Goal: Communication & Community: Answer question/provide support

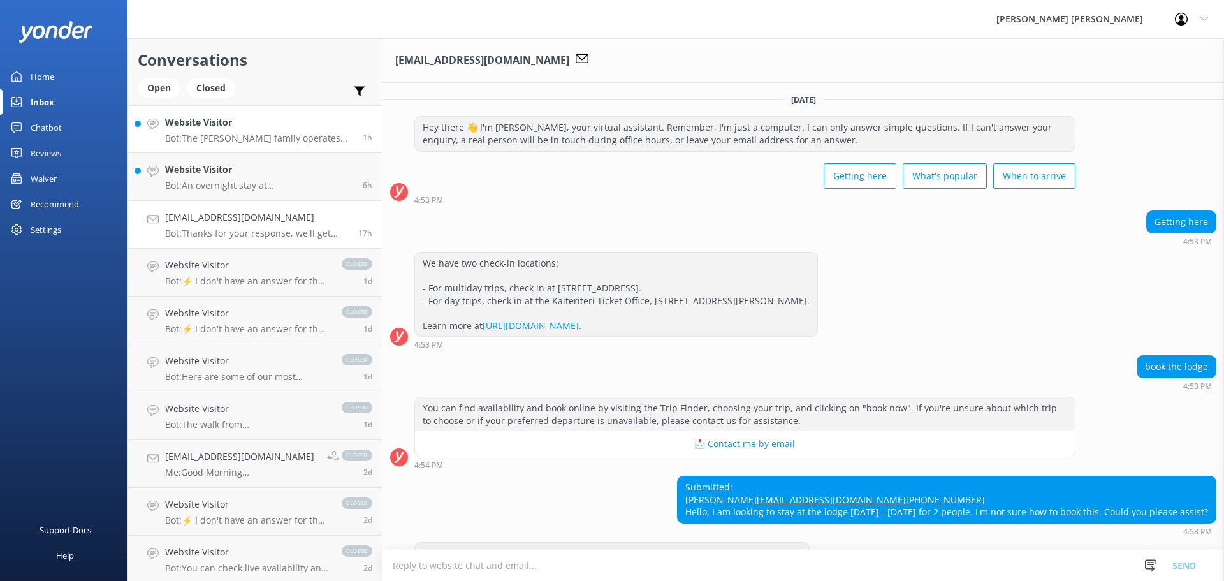
scroll to position [59, 0]
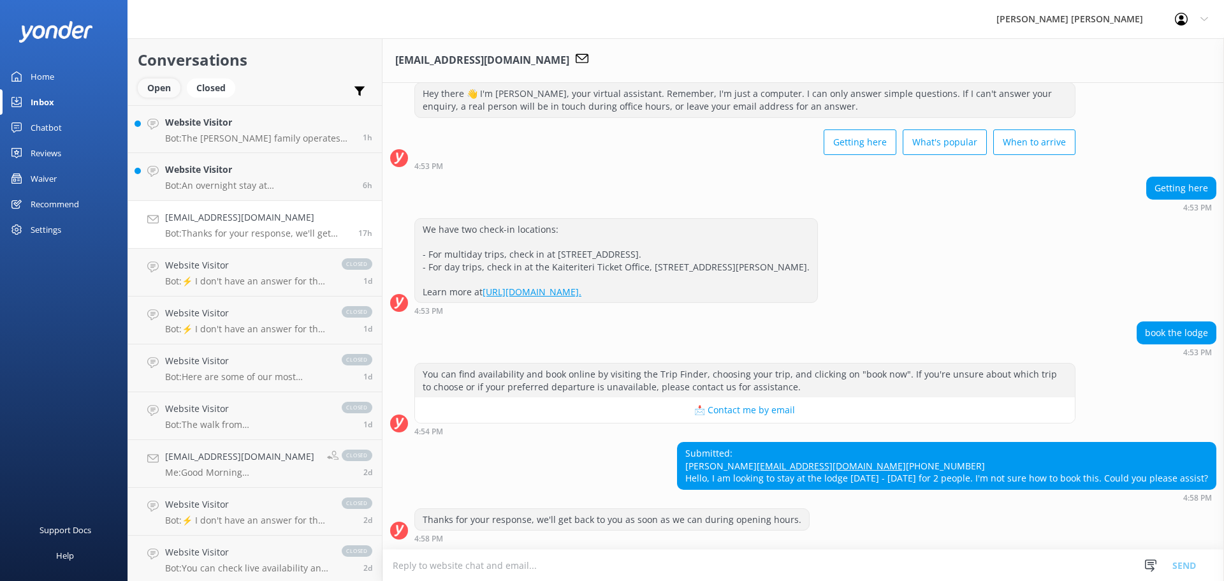
click at [154, 79] on div "Open" at bounding box center [159, 87] width 43 height 19
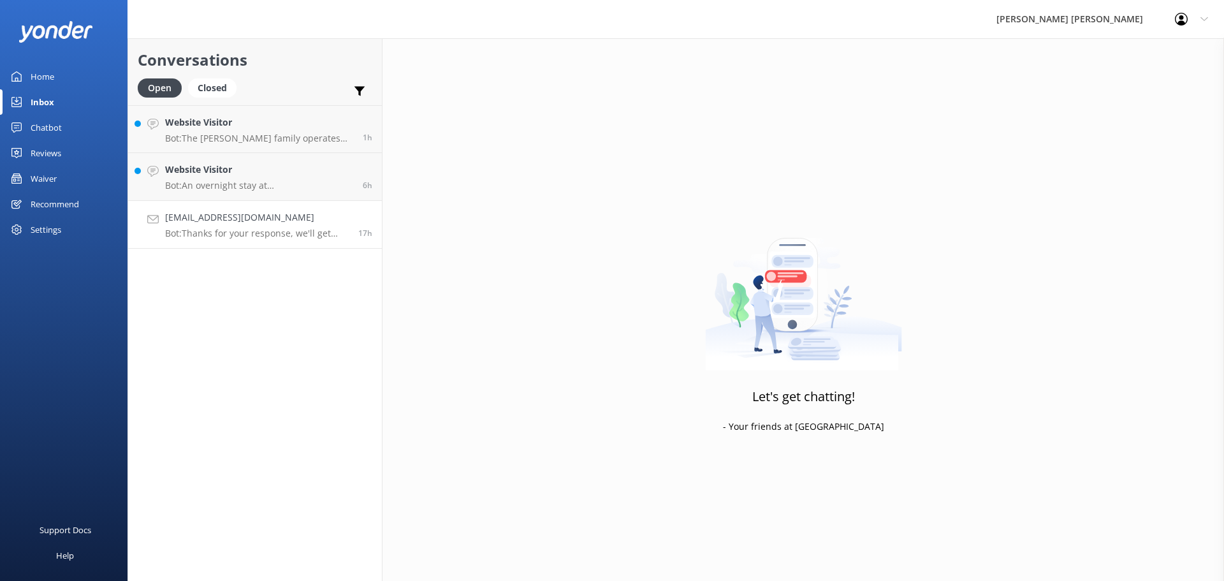
click at [271, 235] on p "Bot: Thanks for your response, we'll get back to you as soon as we can during o…" at bounding box center [257, 233] width 184 height 11
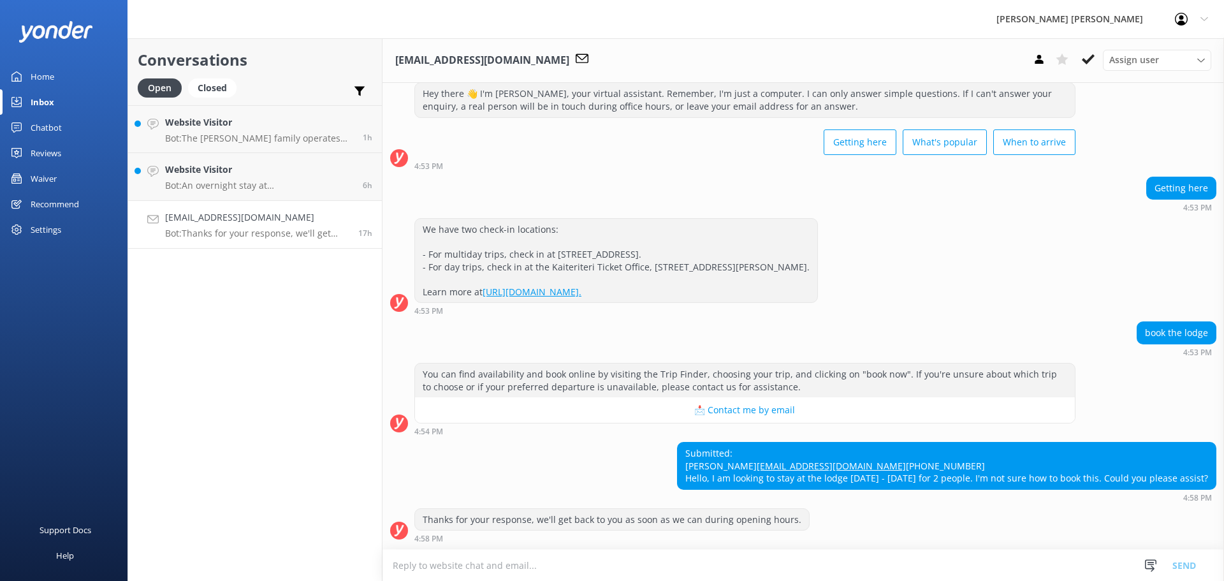
scroll to position [59, 0]
click at [1037, 59] on icon at bounding box center [1039, 59] width 13 height 13
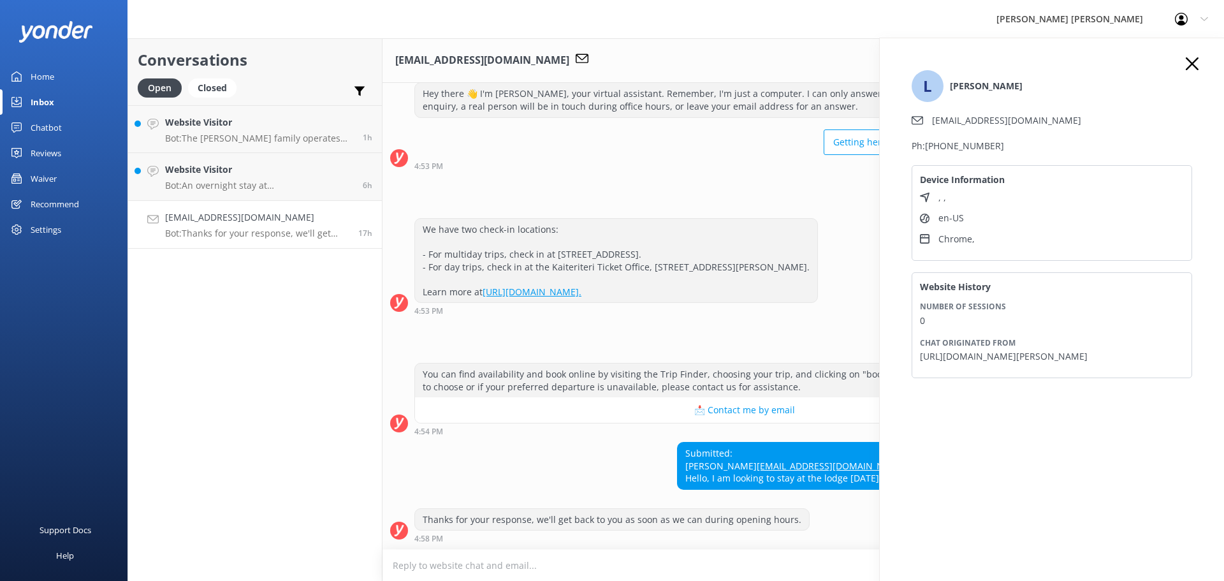
click at [1195, 62] on icon at bounding box center [1192, 63] width 13 height 13
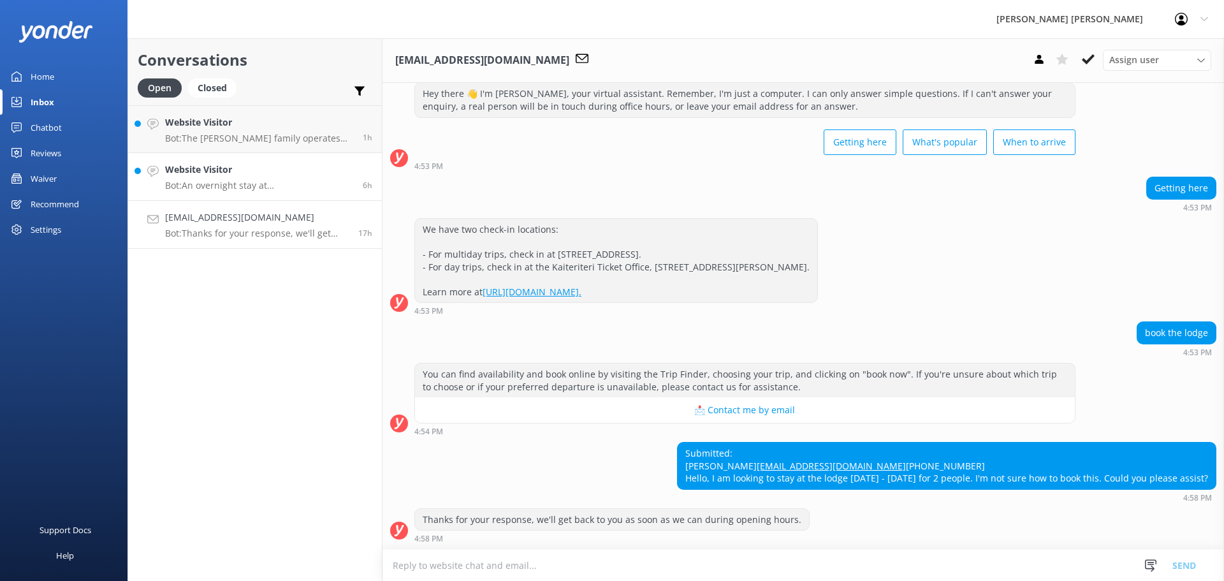
click at [251, 170] on h4 "Website Visitor" at bounding box center [259, 170] width 188 height 14
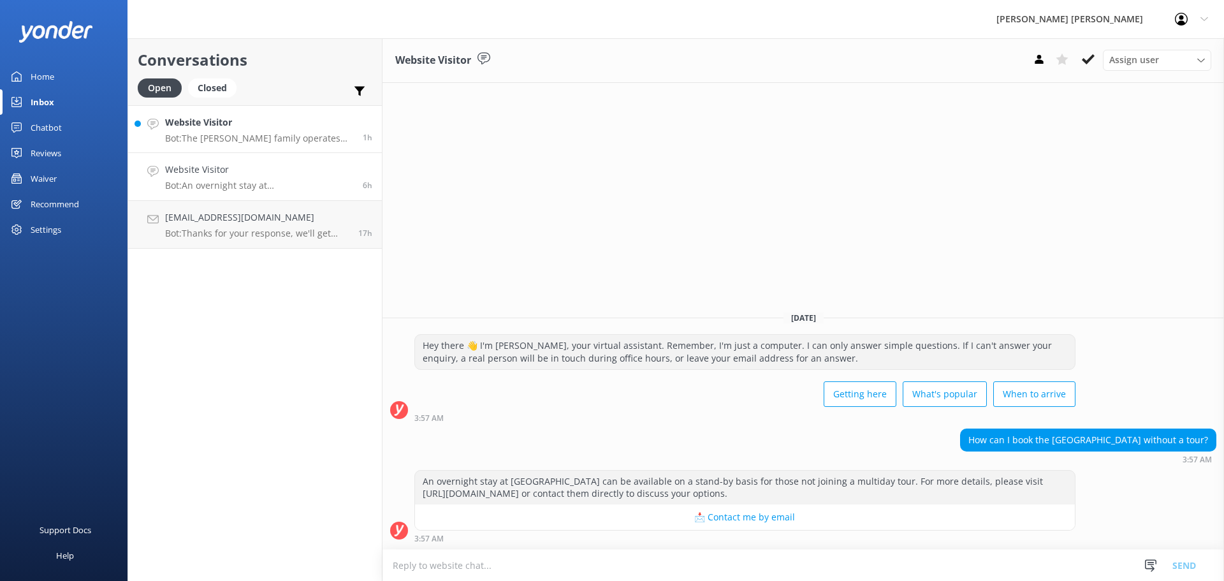
click at [224, 126] on h4 "Website Visitor" at bounding box center [259, 122] width 188 height 14
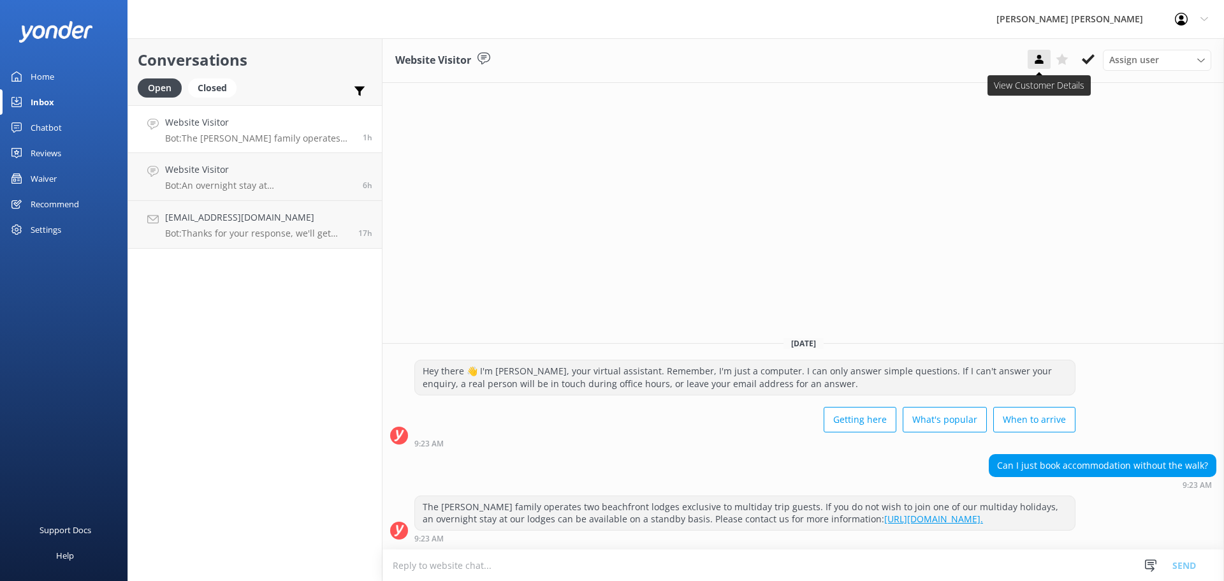
click at [1042, 62] on use at bounding box center [1039, 59] width 8 height 9
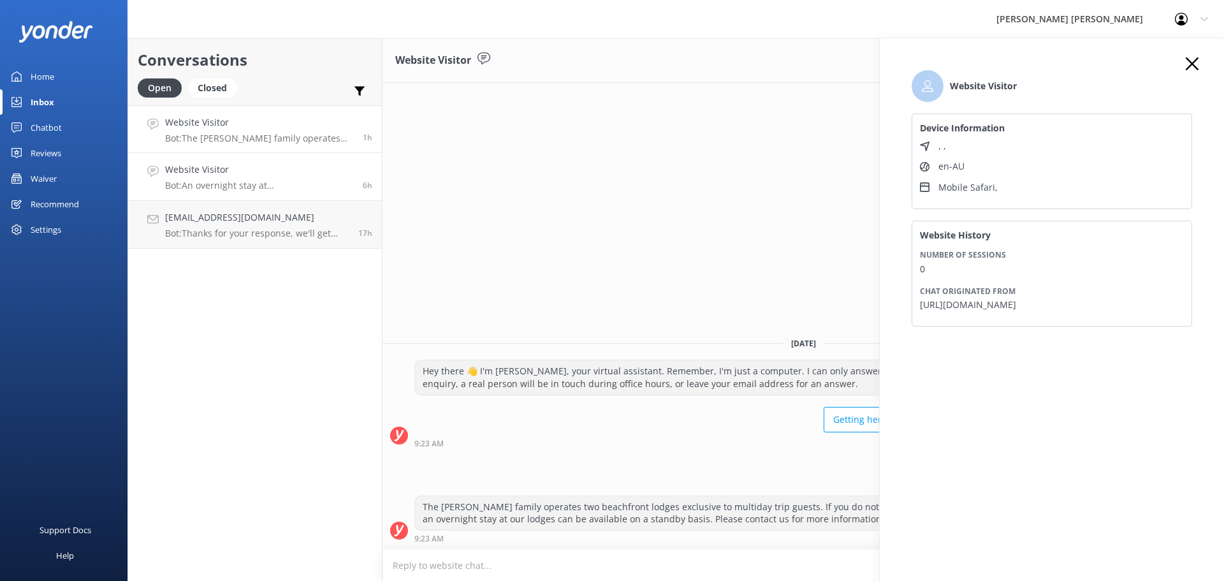
click at [260, 172] on h4 "Website Visitor" at bounding box center [259, 170] width 188 height 14
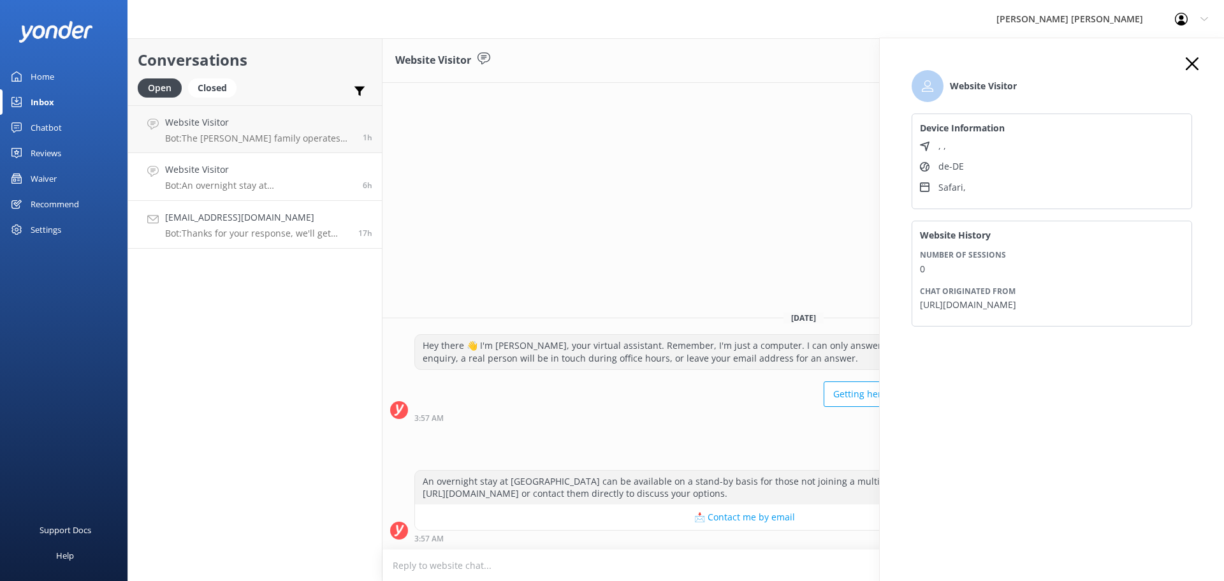
click at [252, 230] on p "Bot: Thanks for your response, we'll get back to you as soon as we can during o…" at bounding box center [257, 233] width 184 height 11
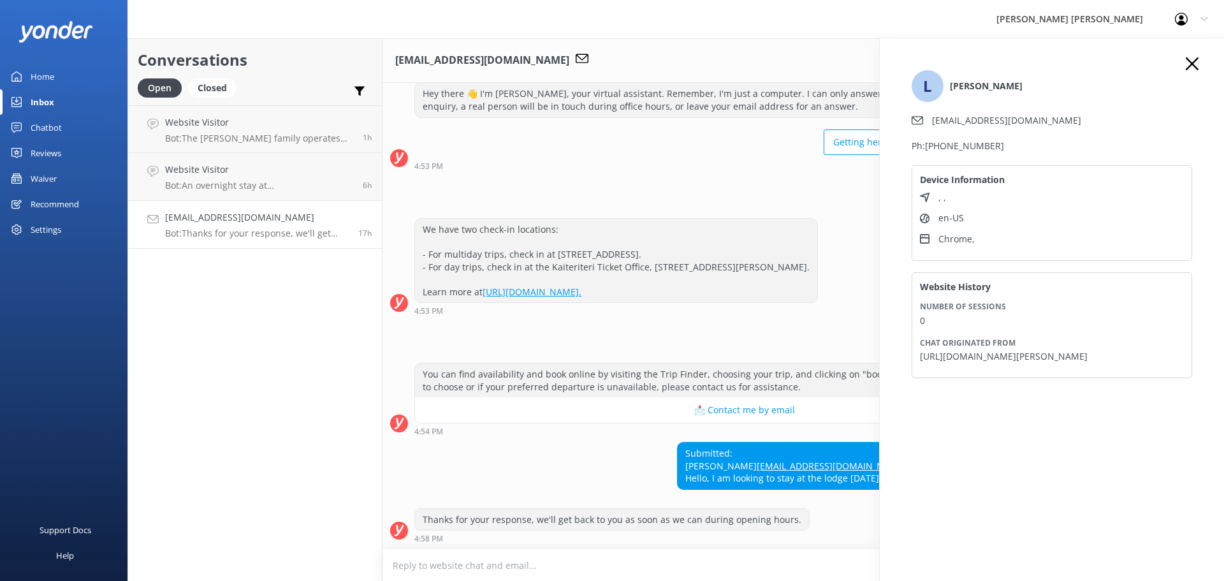
scroll to position [59, 0]
click at [1195, 60] on use at bounding box center [1192, 63] width 13 height 13
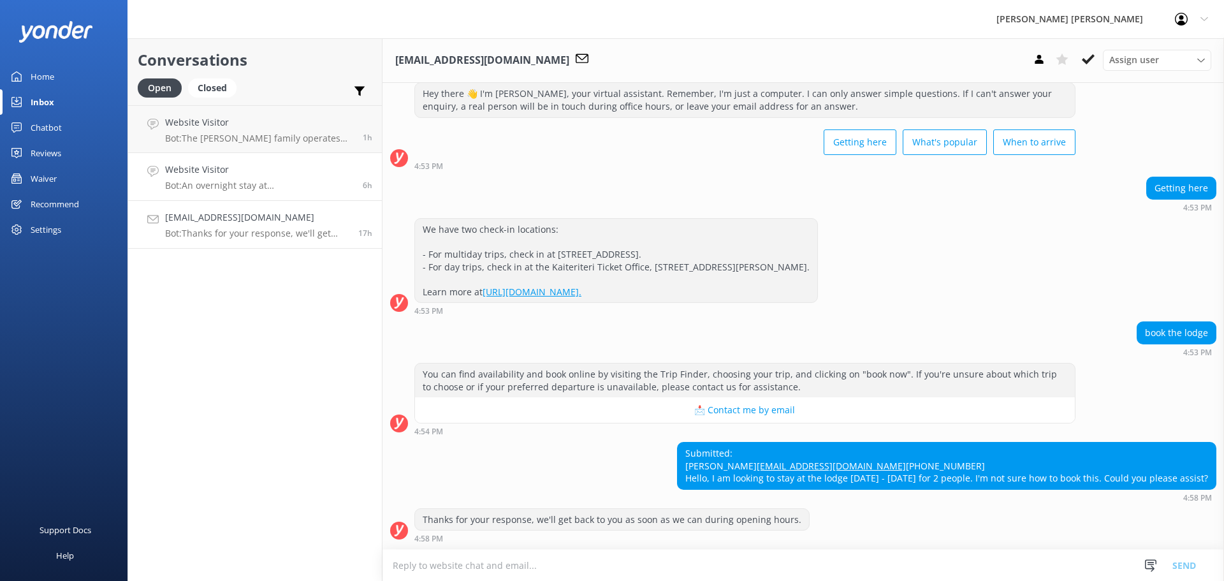
click at [245, 188] on p "Bot: An overnight stay at [GEOGRAPHIC_DATA] can be available on a stand-by basi…" at bounding box center [259, 185] width 188 height 11
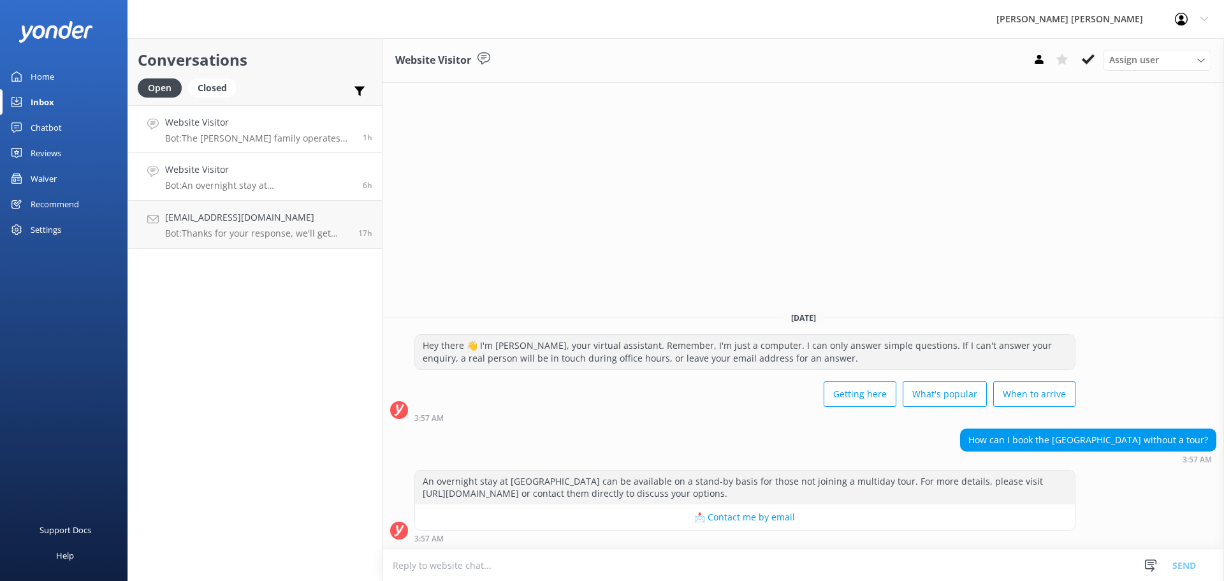
click at [238, 133] on p "Bot: The [PERSON_NAME] family operates two beachfront lodges exclusive to multi…" at bounding box center [259, 138] width 188 height 11
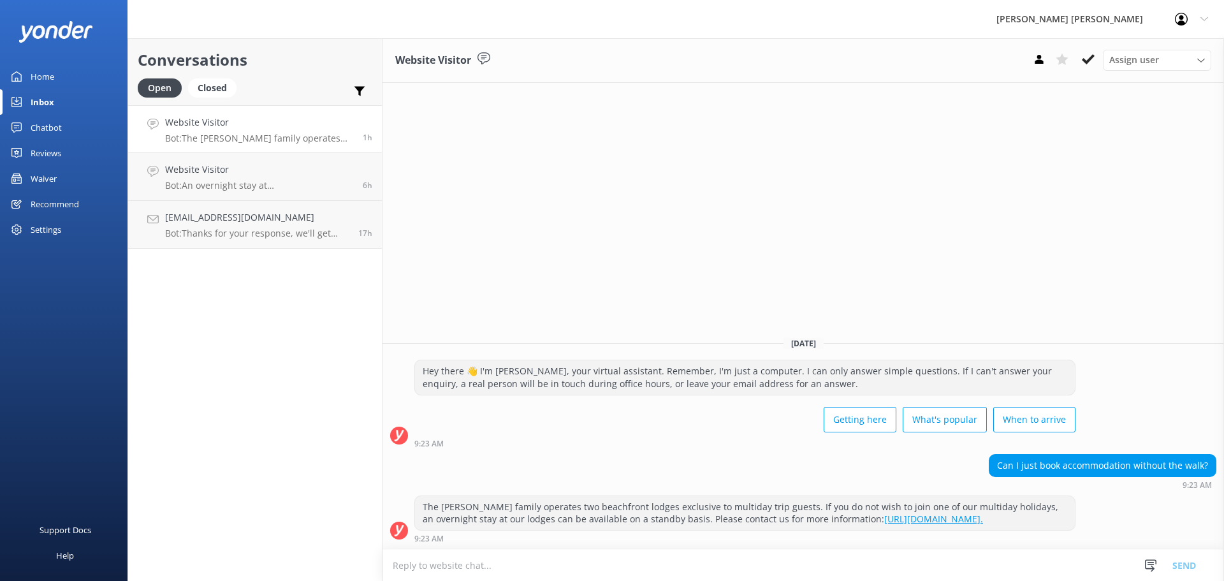
click at [416, 569] on textarea at bounding box center [804, 565] width 842 height 31
paste textarea "Thank you for your enquiry about accommodation in the [PERSON_NAME][GEOGRAPHIC_…"
type textarea "Thank you for your enquiry about accommodation in the [PERSON_NAME][GEOGRAPHIC_…"
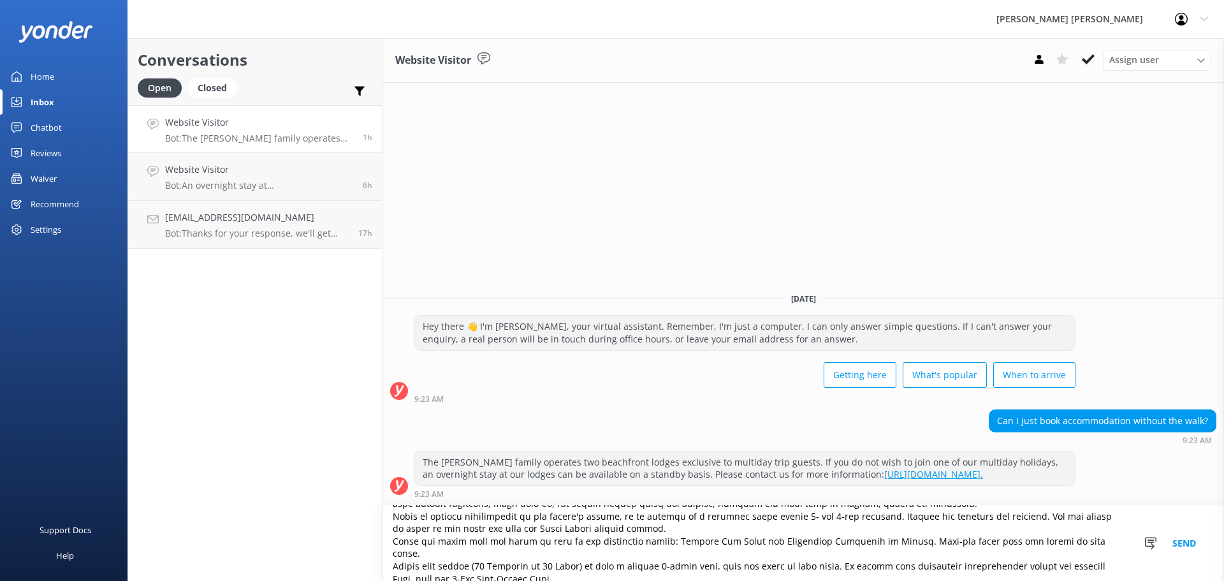
scroll to position [106, 0]
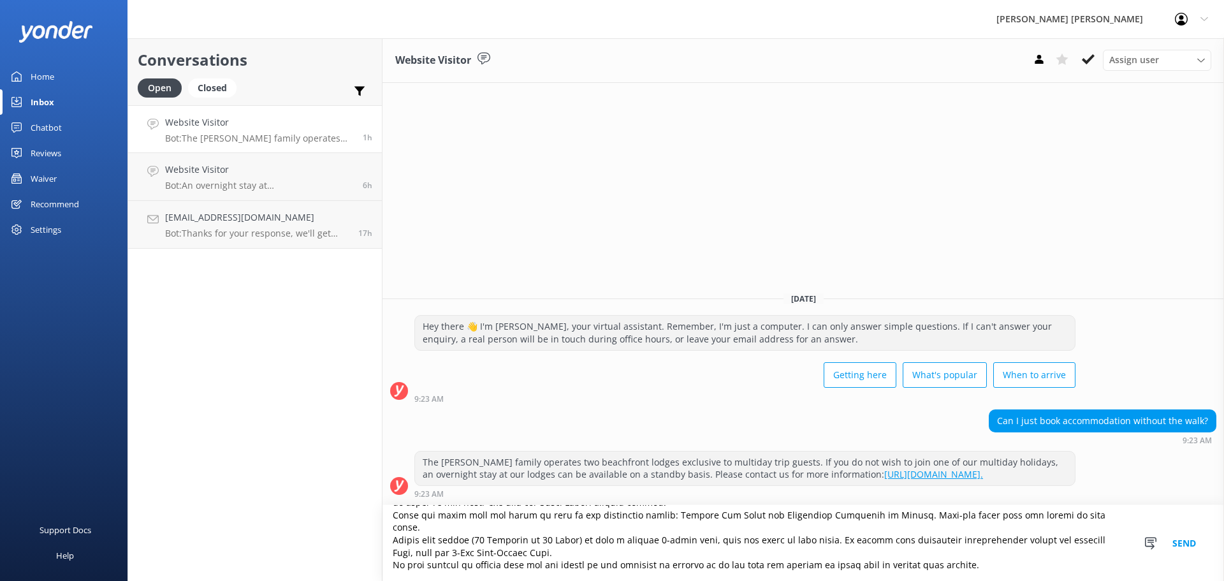
drag, startPoint x: 887, startPoint y: 515, endPoint x: 883, endPoint y: 532, distance: 17.0
click at [883, 532] on textarea at bounding box center [804, 543] width 842 height 76
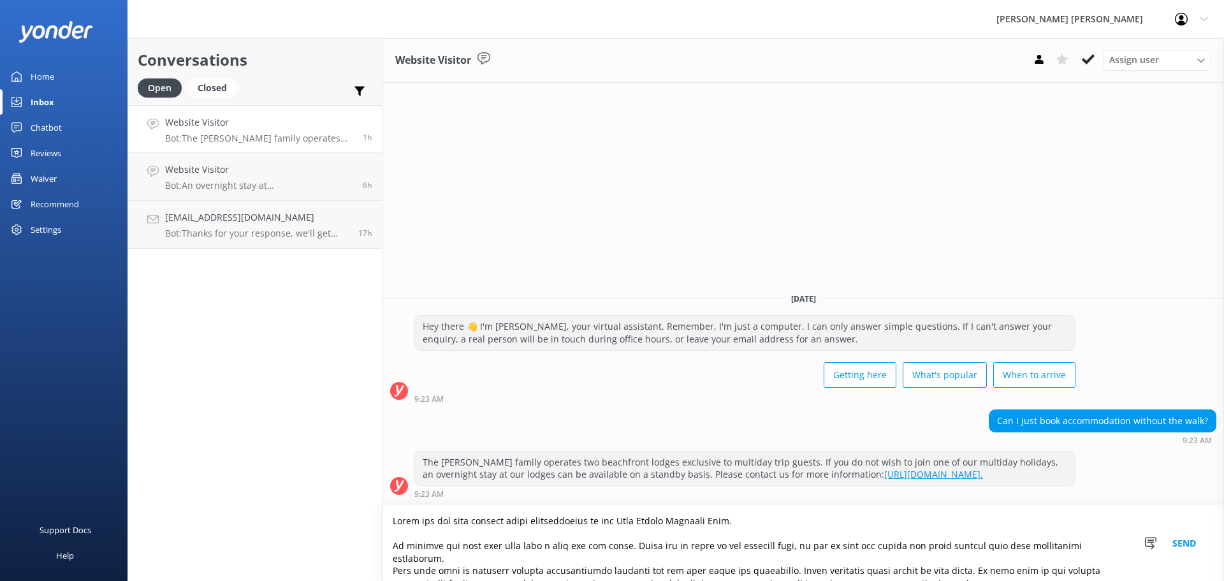
scroll to position [64, 0]
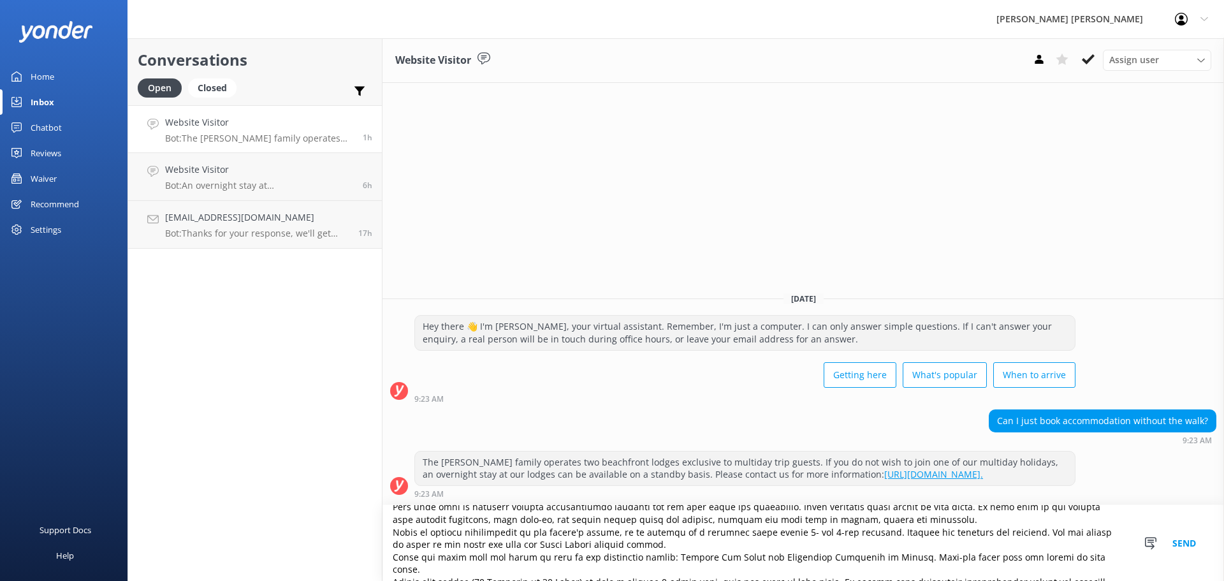
click at [919, 517] on textarea at bounding box center [804, 543] width 842 height 76
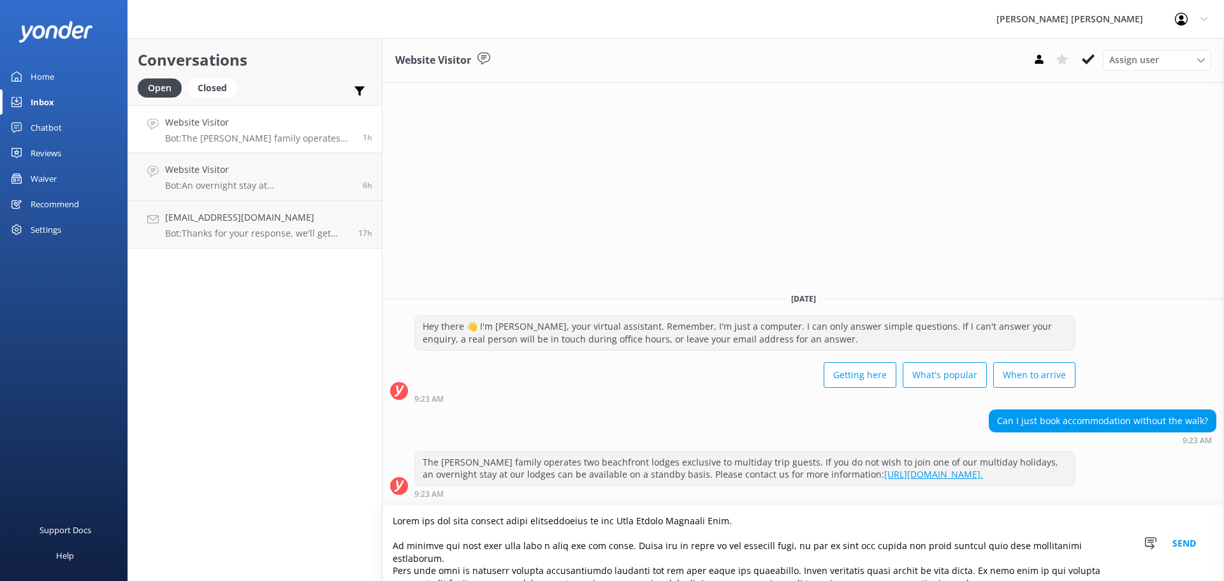
drag, startPoint x: 985, startPoint y: 558, endPoint x: 378, endPoint y: 505, distance: 609.3
click at [378, 505] on div "Conversations Open Closed Important Assigned to me Unassigned Website Visitor B…" at bounding box center [676, 309] width 1097 height 543
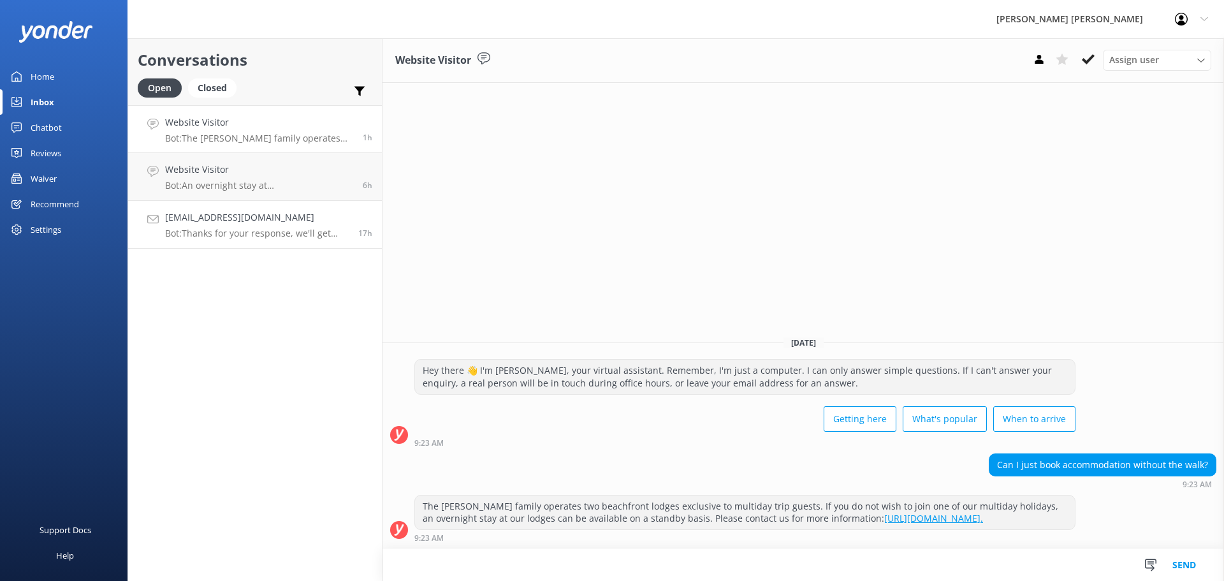
click at [240, 237] on p "Bot: Thanks for your response, we'll get back to you as soon as we can during o…" at bounding box center [257, 233] width 184 height 11
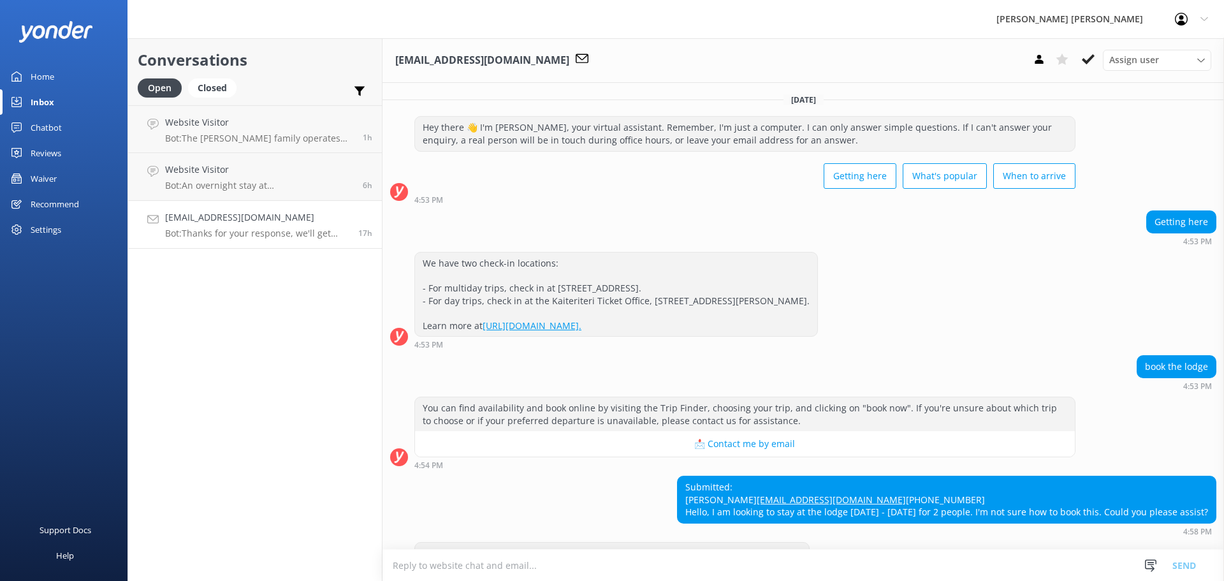
scroll to position [59, 0]
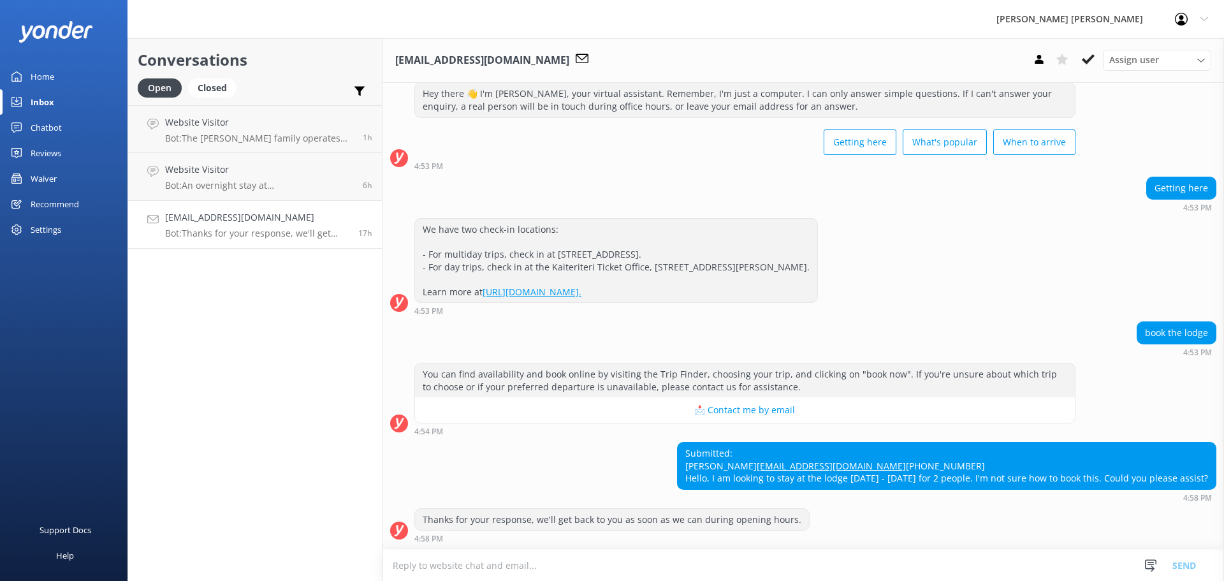
click at [412, 567] on textarea at bounding box center [804, 565] width 842 height 31
paste textarea "Thank you for your enquiry about accommodation in the [PERSON_NAME][GEOGRAPHIC_…"
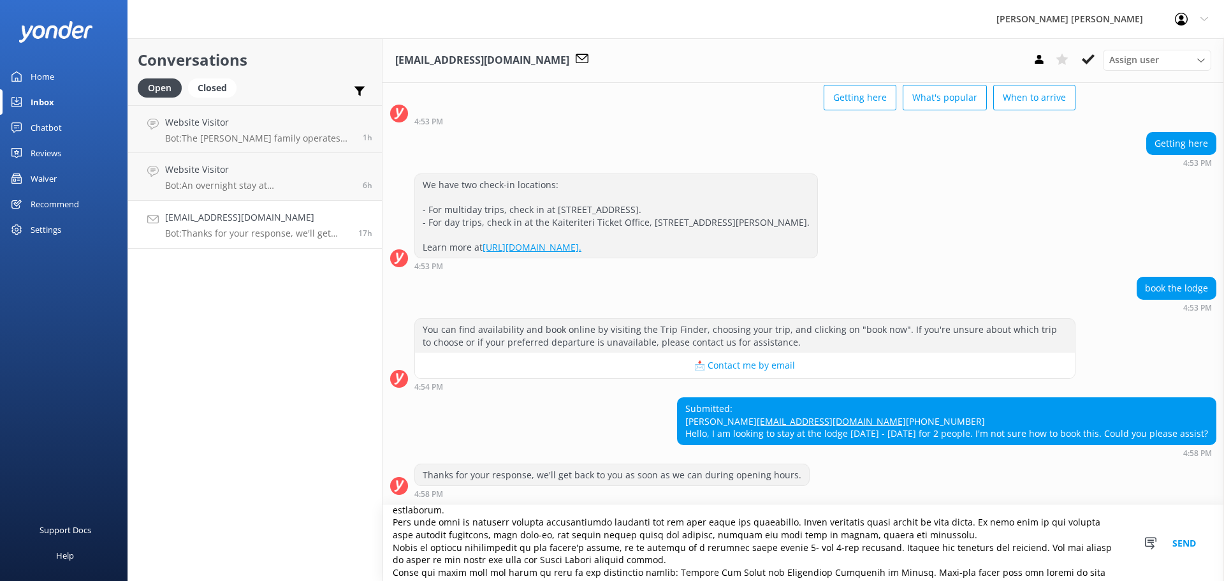
scroll to position [106, 0]
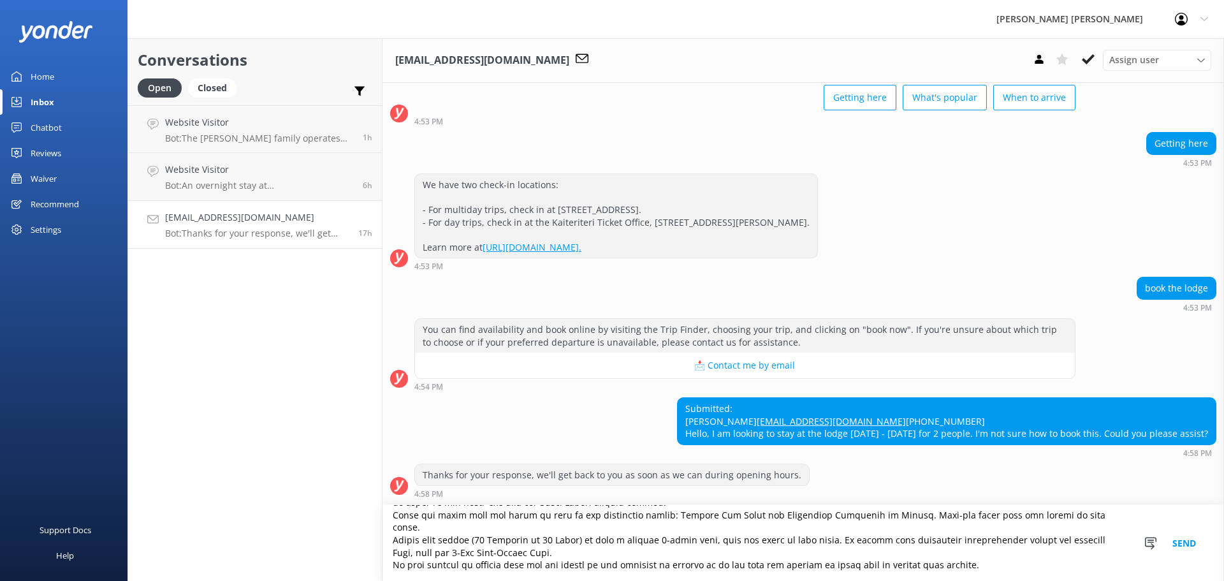
type textarea "Thank you for your enquiry about accommodation in the [PERSON_NAME][GEOGRAPHIC_…"
click at [1183, 540] on button "Send" at bounding box center [1184, 543] width 48 height 76
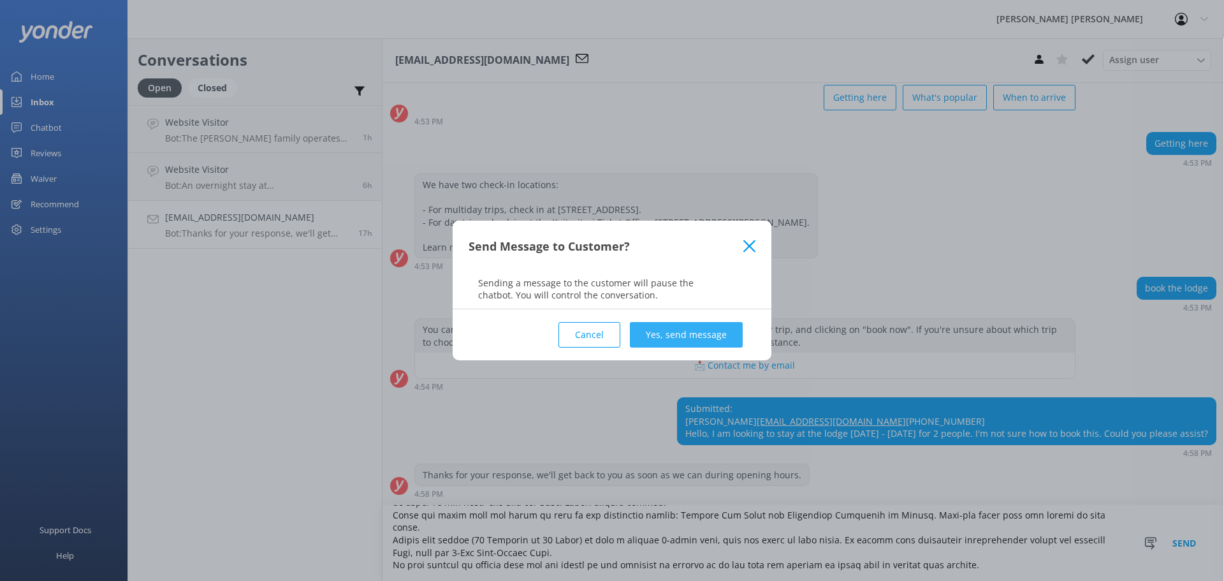
click at [696, 339] on button "Yes, send message" at bounding box center [686, 335] width 113 height 26
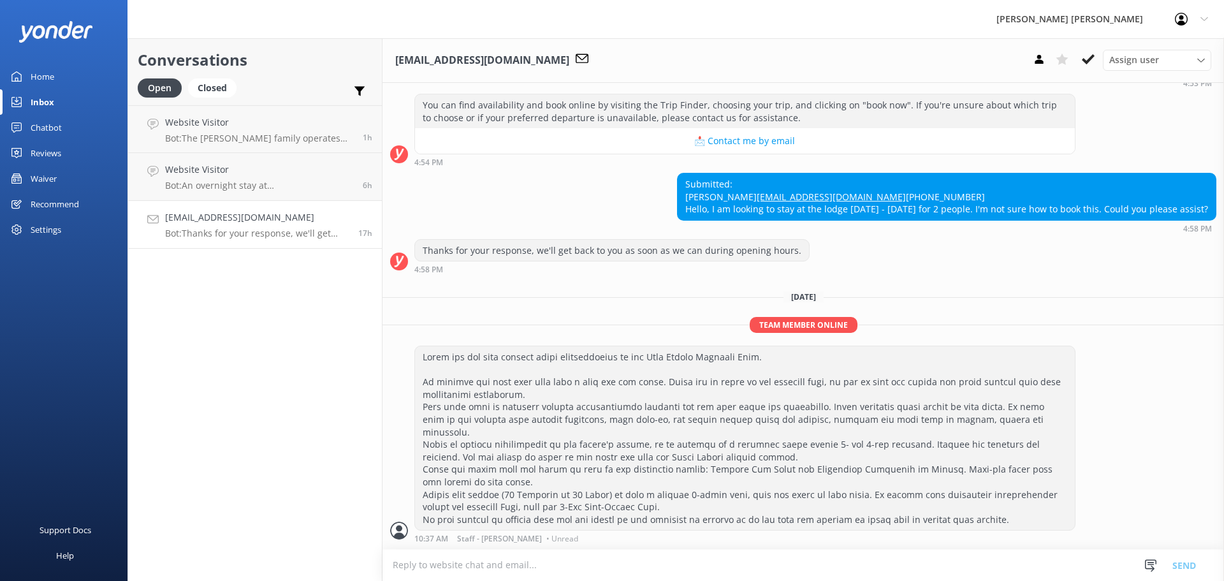
scroll to position [316, 0]
click at [1089, 59] on use at bounding box center [1088, 59] width 13 height 10
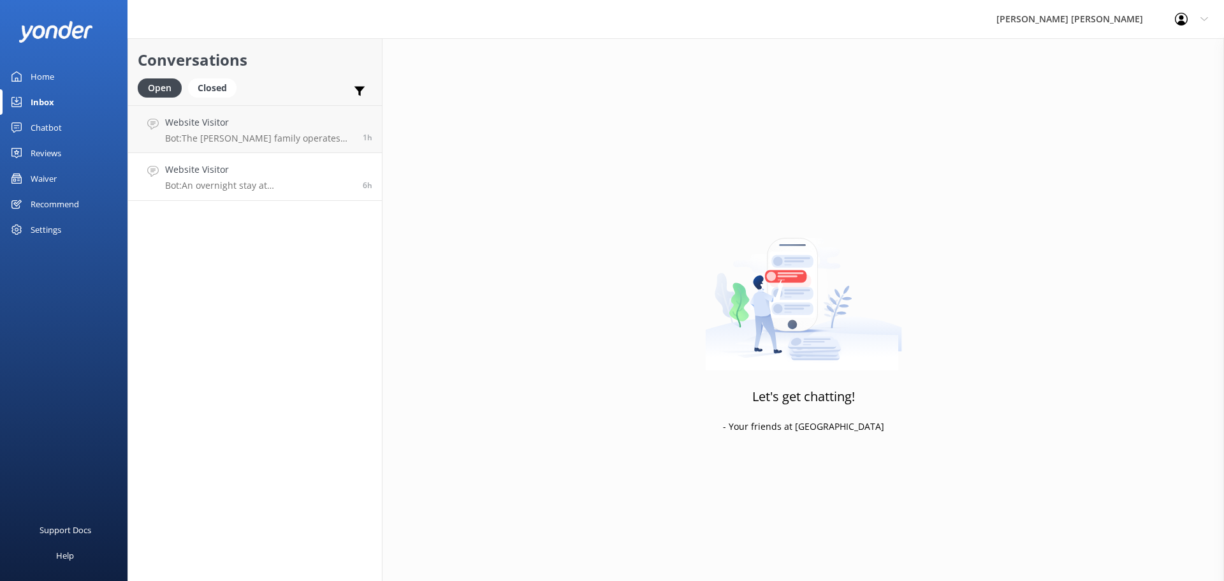
click at [226, 189] on p "Bot: An overnight stay at [GEOGRAPHIC_DATA] can be available on a stand-by basi…" at bounding box center [259, 185] width 188 height 11
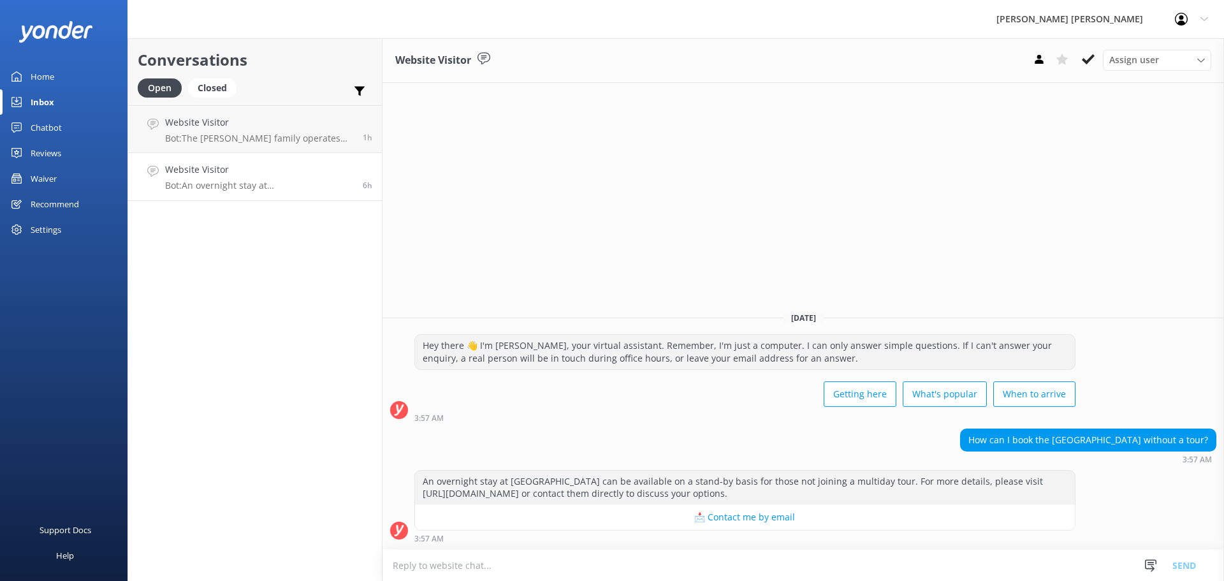
click at [405, 563] on textarea at bounding box center [804, 565] width 842 height 31
type textarea "K"
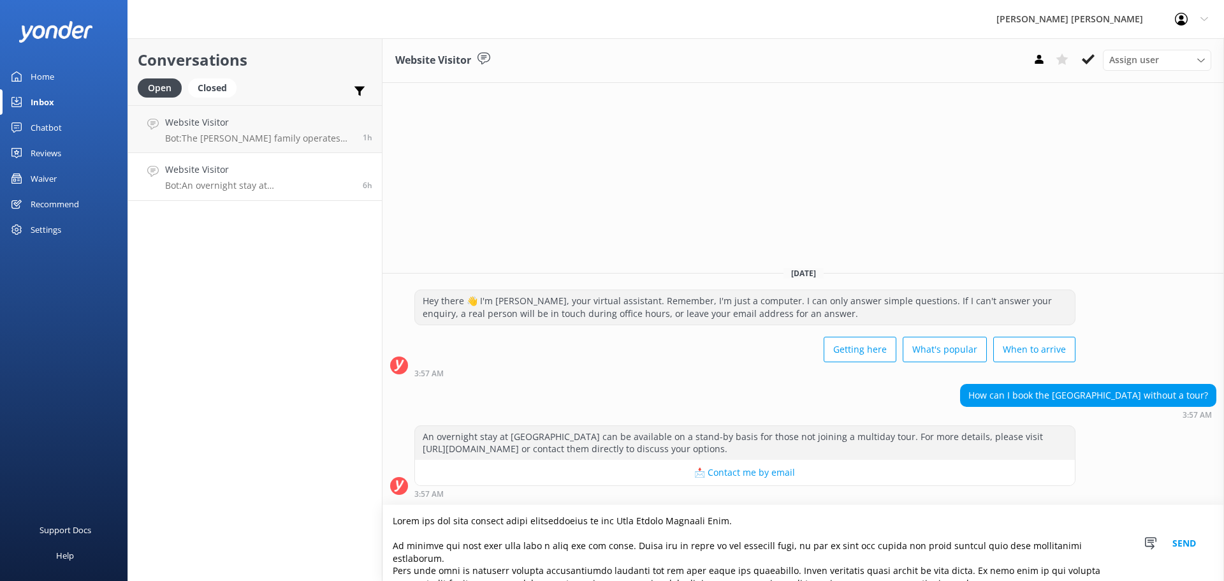
scroll to position [64, 0]
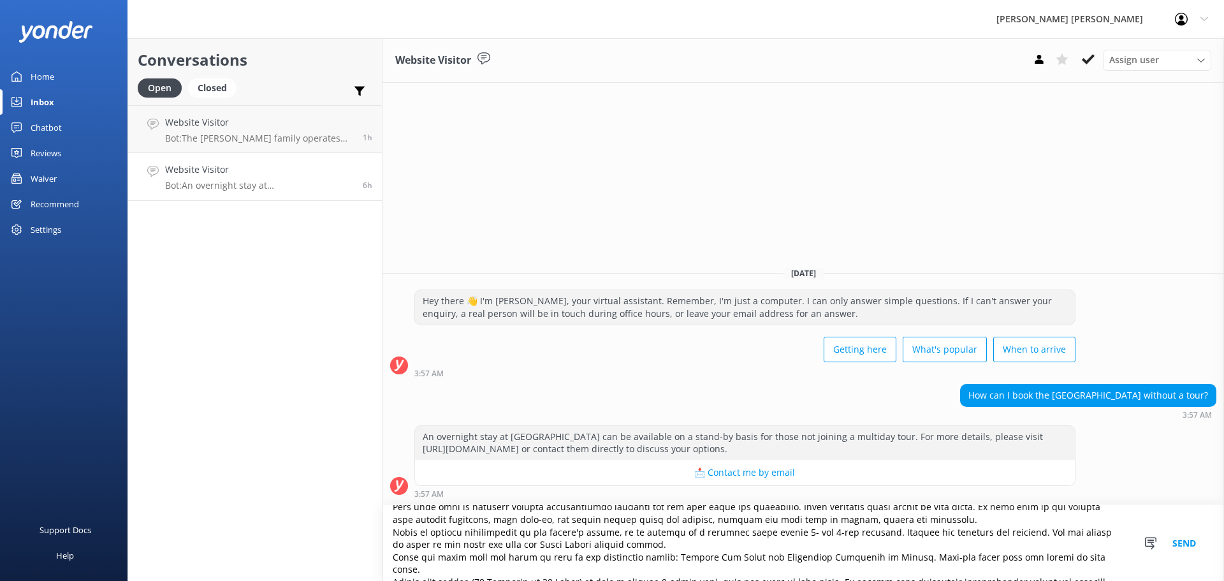
click at [643, 544] on textarea at bounding box center [804, 543] width 842 height 76
click at [654, 548] on textarea at bounding box center [804, 543] width 842 height 76
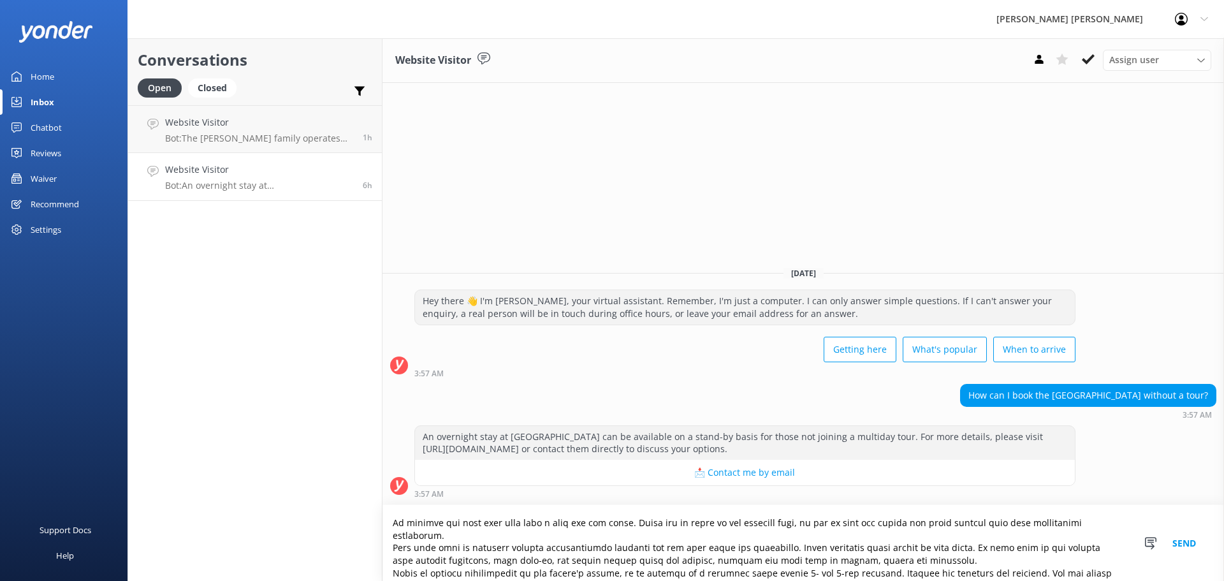
scroll to position [0, 0]
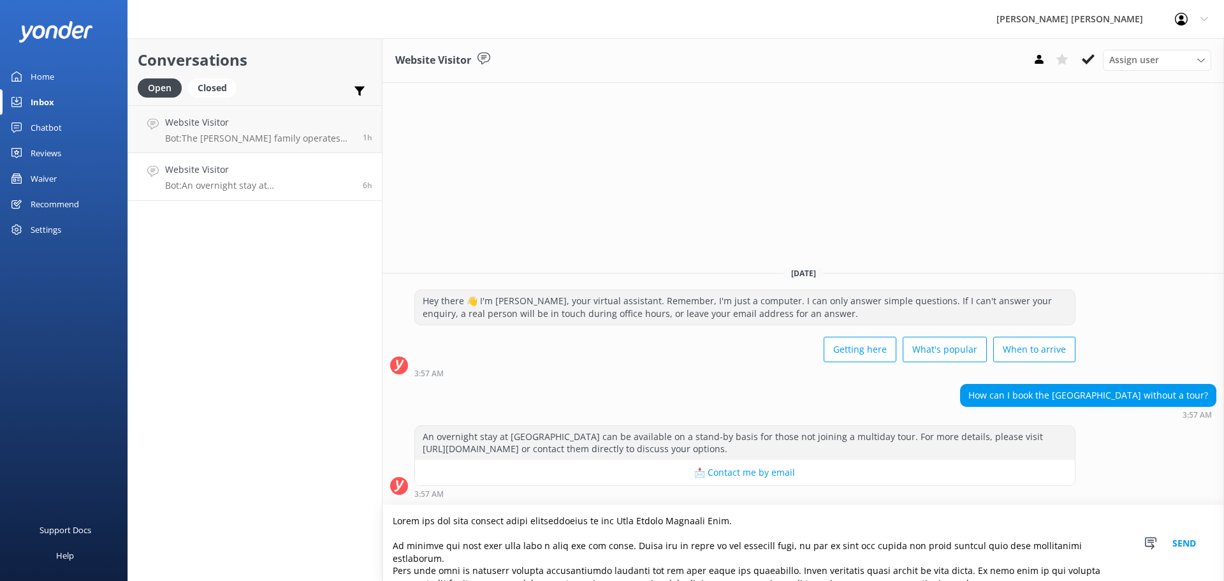
click at [761, 523] on textarea at bounding box center [804, 543] width 842 height 76
type textarea "Thank you for your enquiry about accommodation in the [PERSON_NAME][GEOGRAPHIC_…"
click at [1186, 541] on button "Send" at bounding box center [1184, 543] width 48 height 76
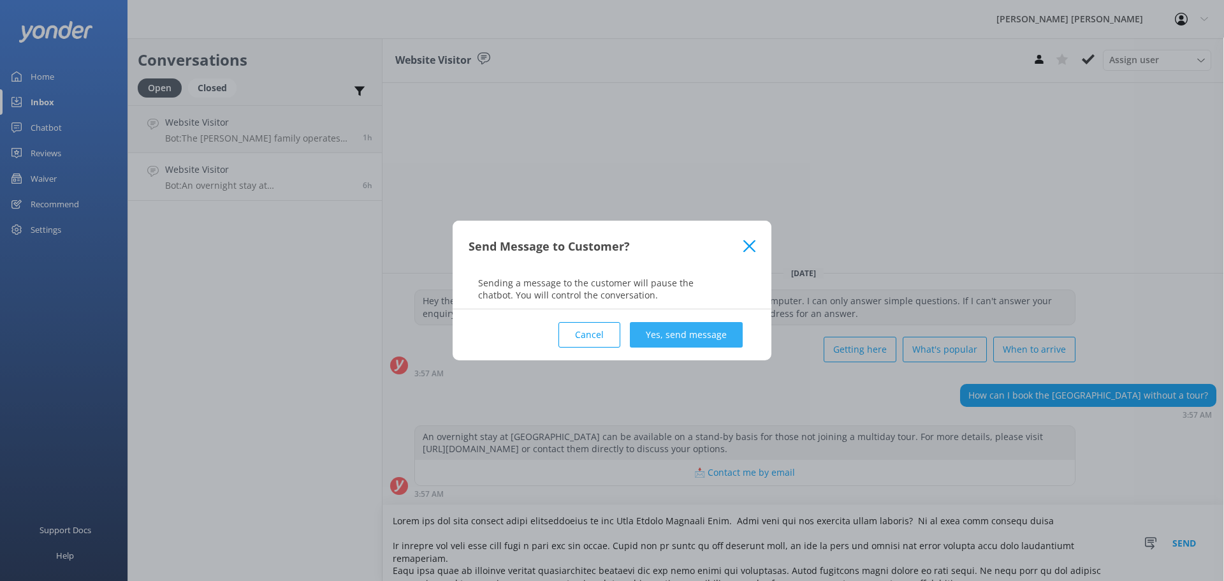
click at [694, 342] on button "Yes, send message" at bounding box center [686, 335] width 113 height 26
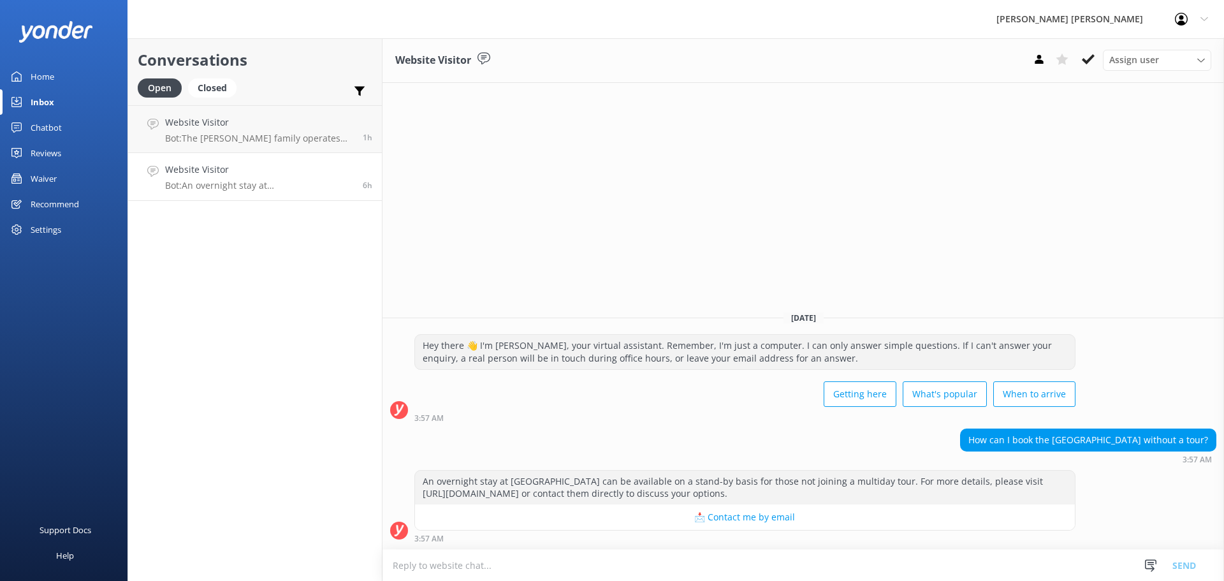
scroll to position [27, 0]
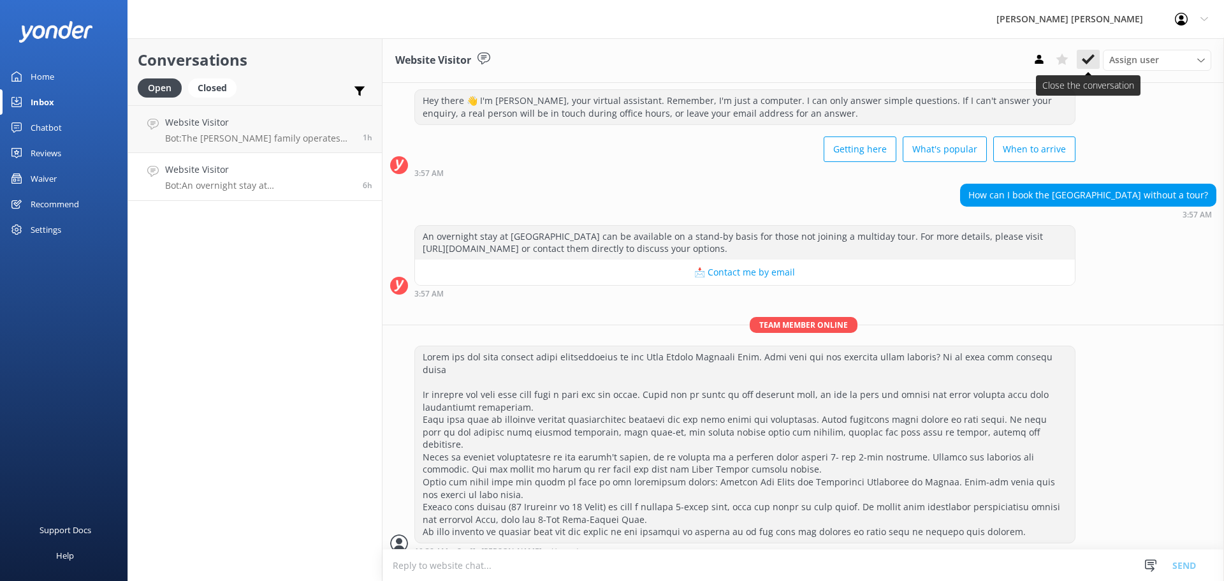
click at [1090, 54] on icon at bounding box center [1088, 59] width 13 height 13
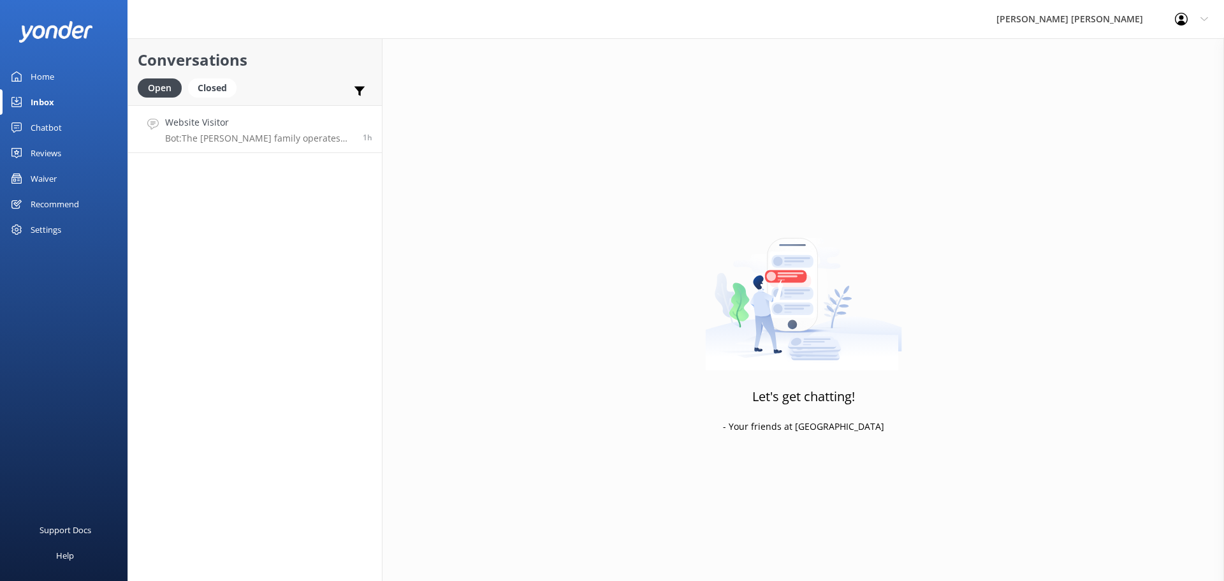
click at [262, 137] on p "Bot: The [PERSON_NAME] family operates two beachfront lodges exclusive to multi…" at bounding box center [259, 138] width 188 height 11
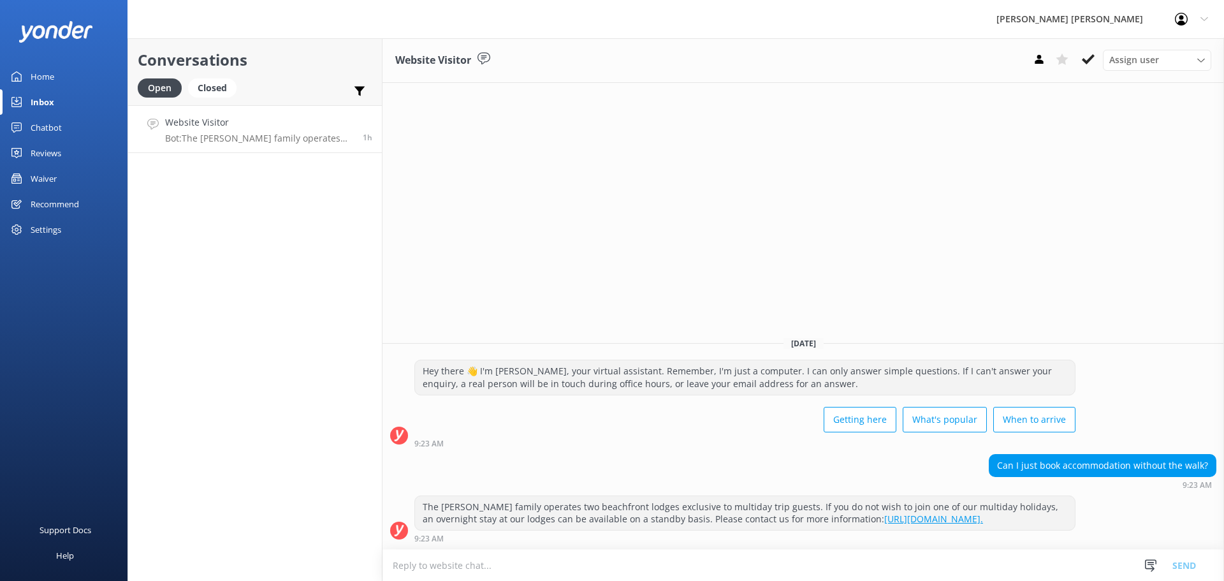
click at [426, 555] on textarea at bounding box center [804, 565] width 842 height 31
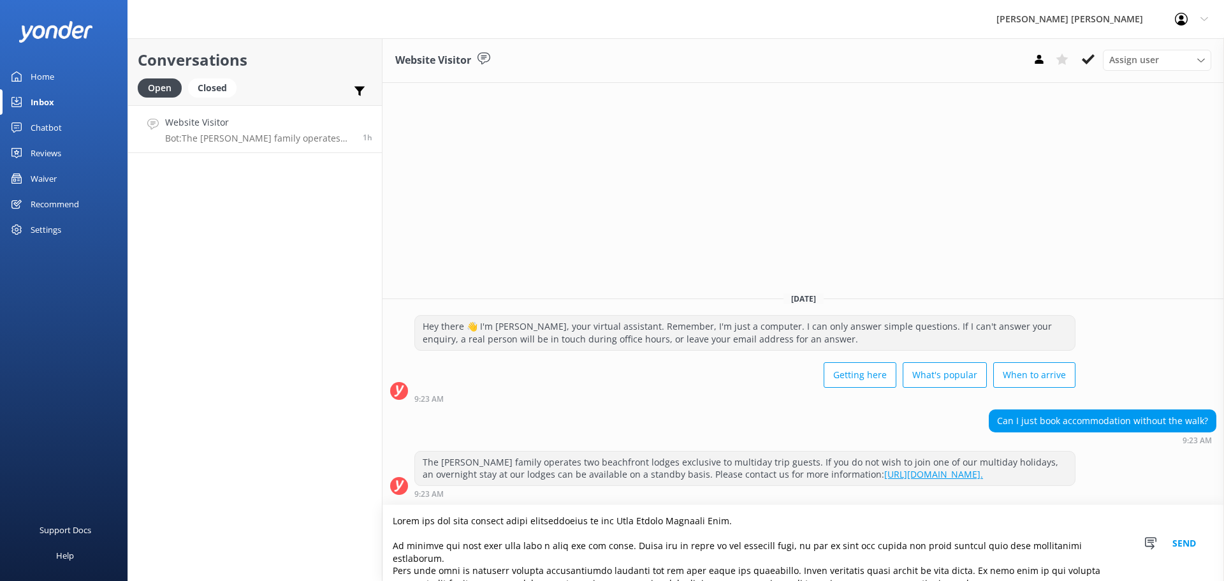
click at [753, 521] on textarea at bounding box center [804, 543] width 842 height 76
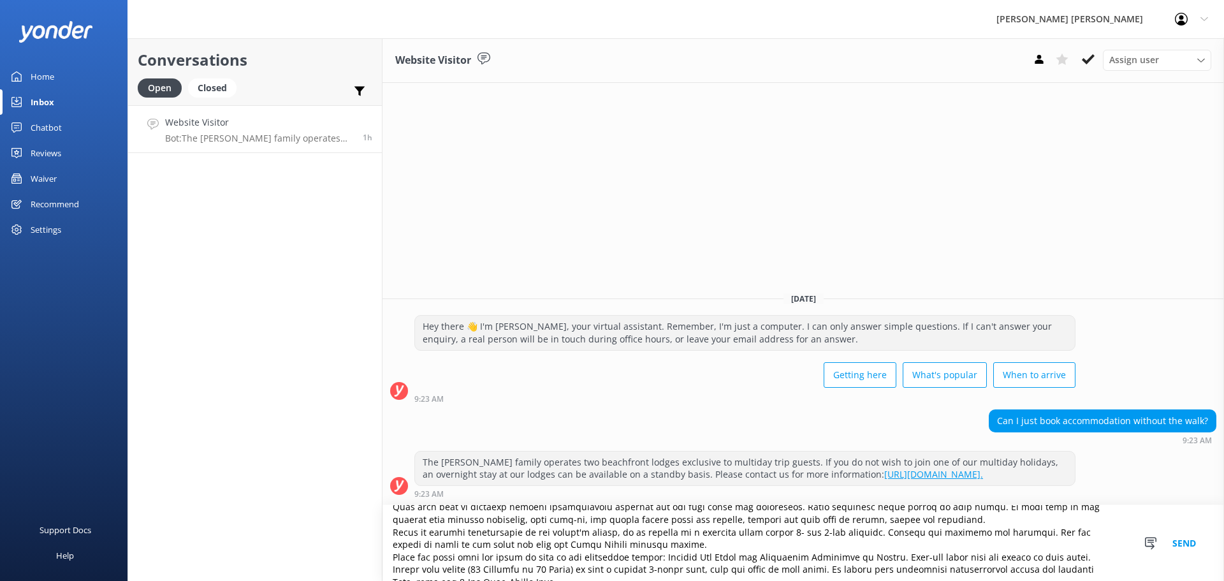
drag, startPoint x: 873, startPoint y: 532, endPoint x: 1016, endPoint y: 531, distance: 142.8
click at [1016, 531] on textarea at bounding box center [804, 543] width 842 height 76
click at [1049, 545] on textarea at bounding box center [804, 543] width 842 height 76
type textarea "Thank you for your enquiry about accommodation in the [PERSON_NAME][GEOGRAPHIC_…"
click at [1187, 544] on button "Send" at bounding box center [1184, 543] width 48 height 76
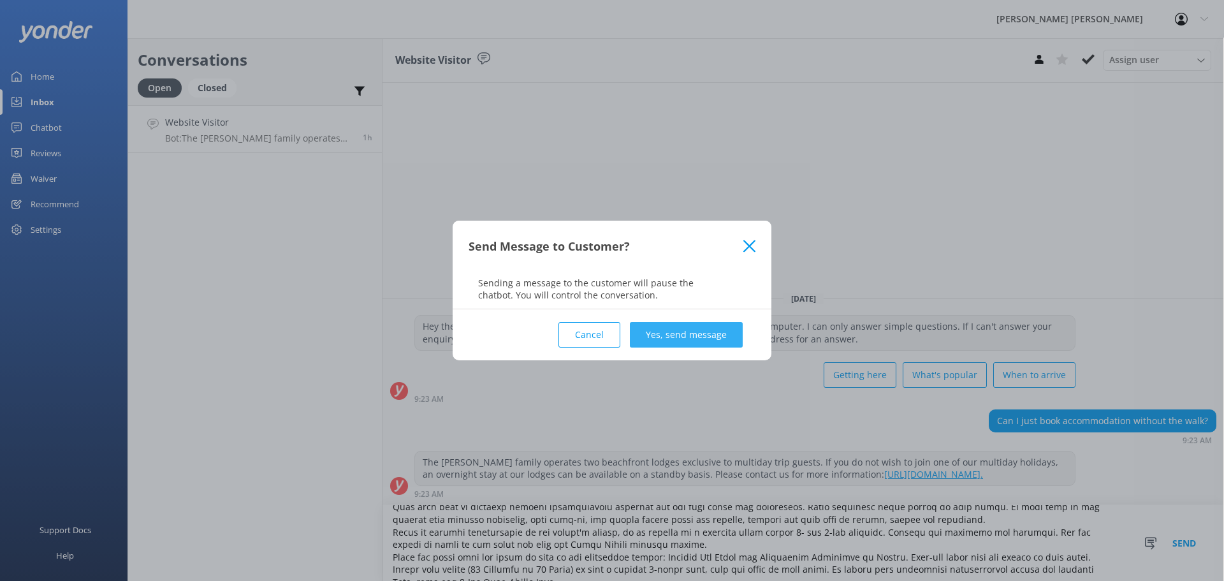
click at [713, 330] on button "Yes, send message" at bounding box center [686, 335] width 113 height 26
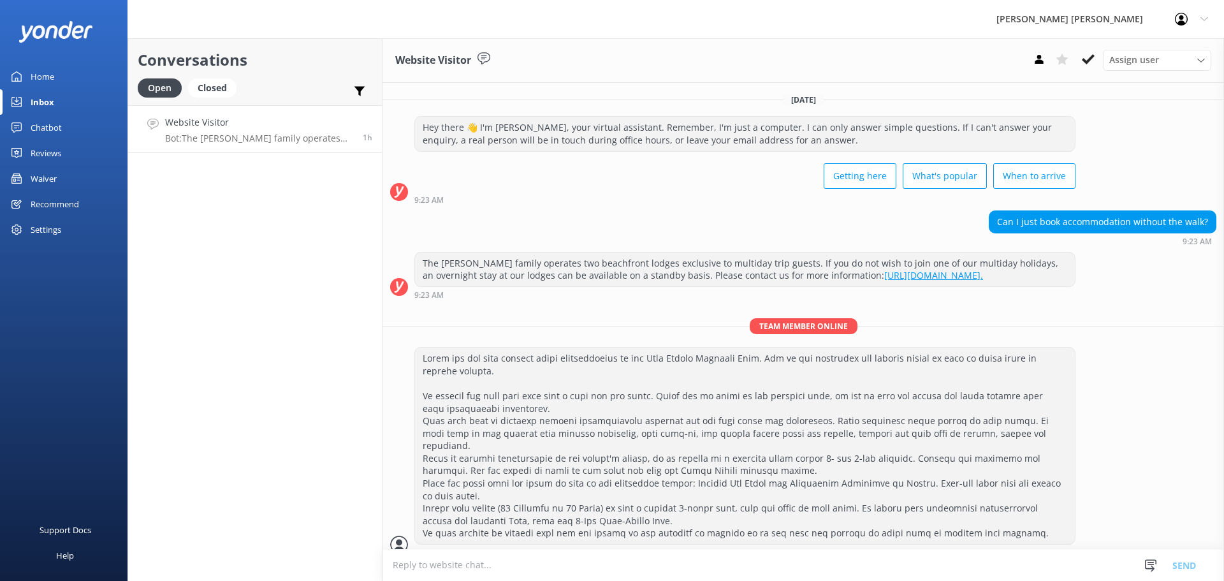
scroll to position [14, 0]
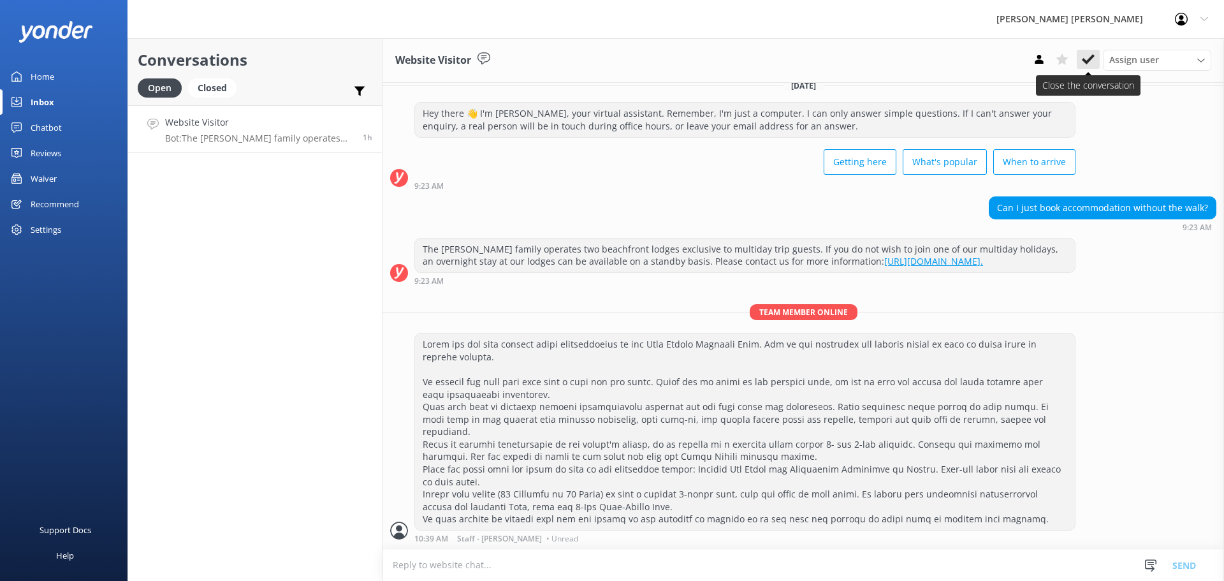
click at [1088, 54] on icon at bounding box center [1088, 59] width 13 height 13
